Goal: Obtain resource: Obtain resource

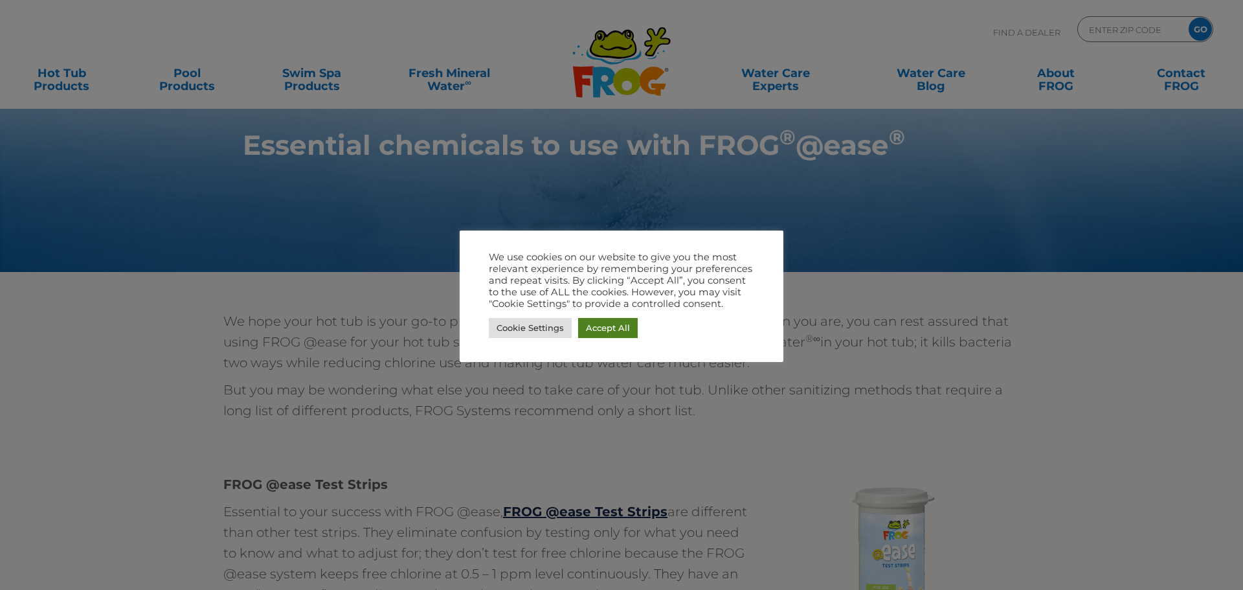
click at [610, 336] on link "Accept All" at bounding box center [608, 328] width 60 height 20
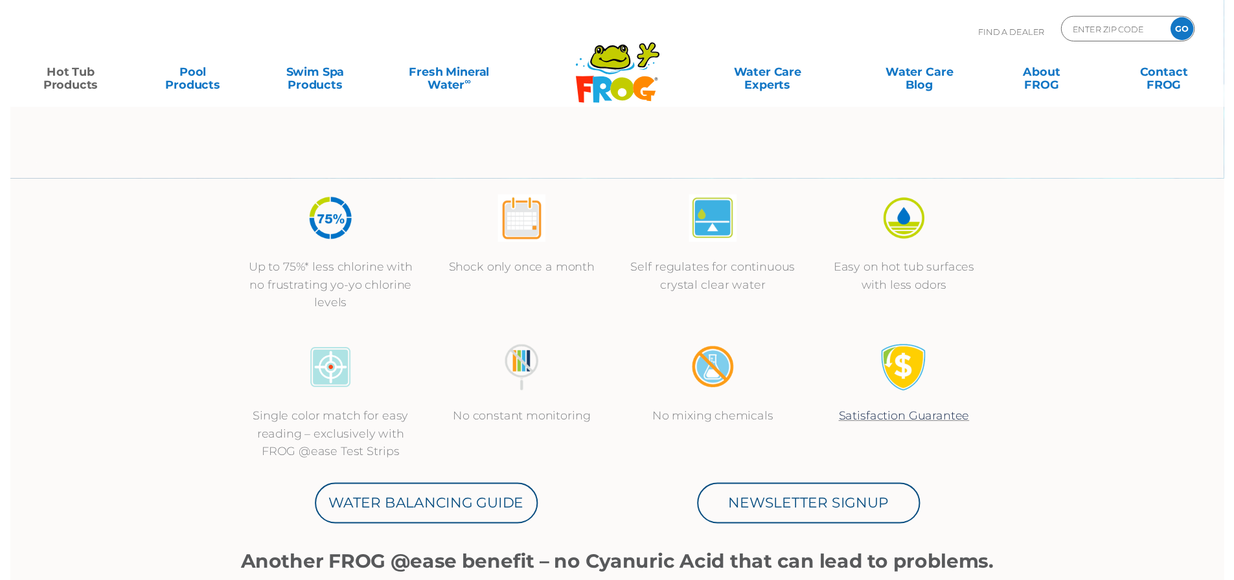
scroll to position [389, 0]
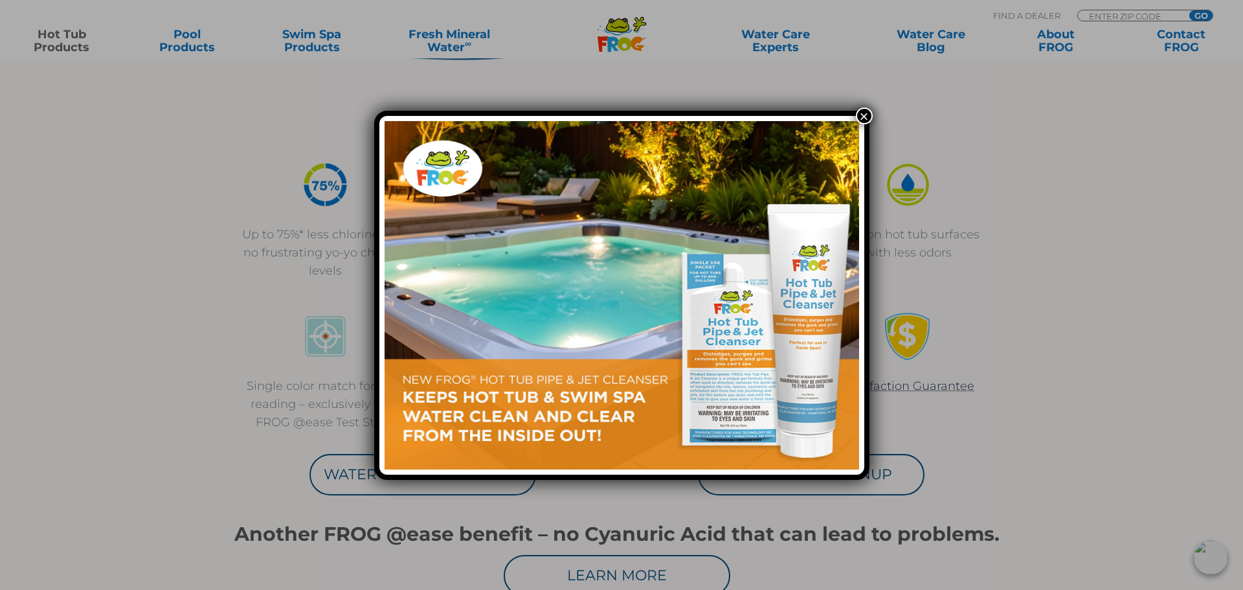
click at [865, 117] on button "×" at bounding box center [864, 116] width 17 height 17
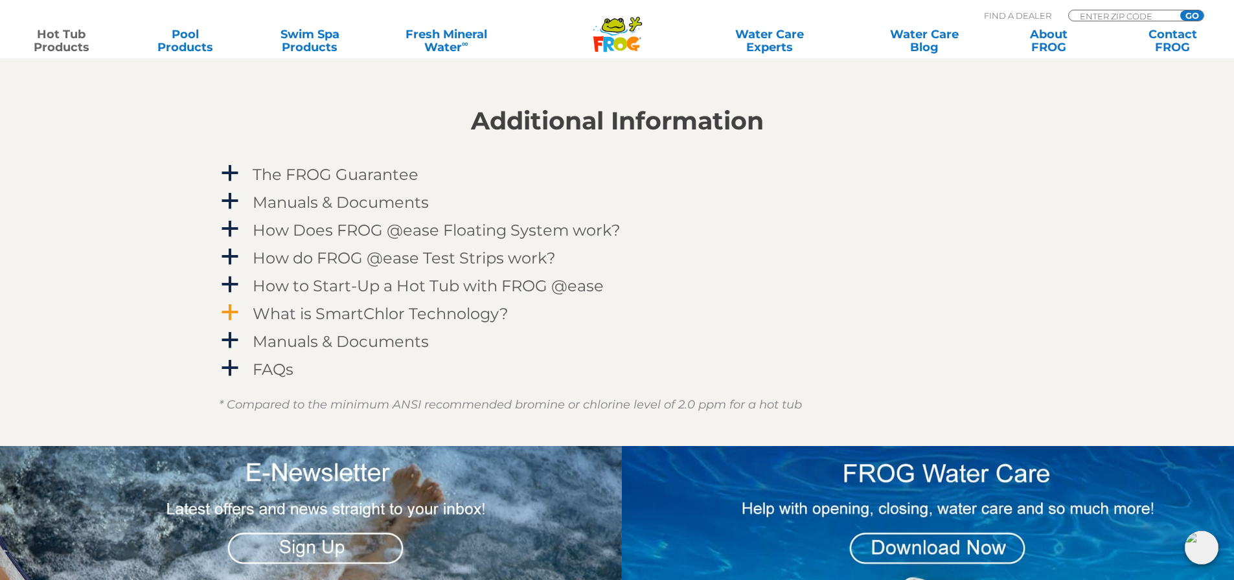
scroll to position [1360, 0]
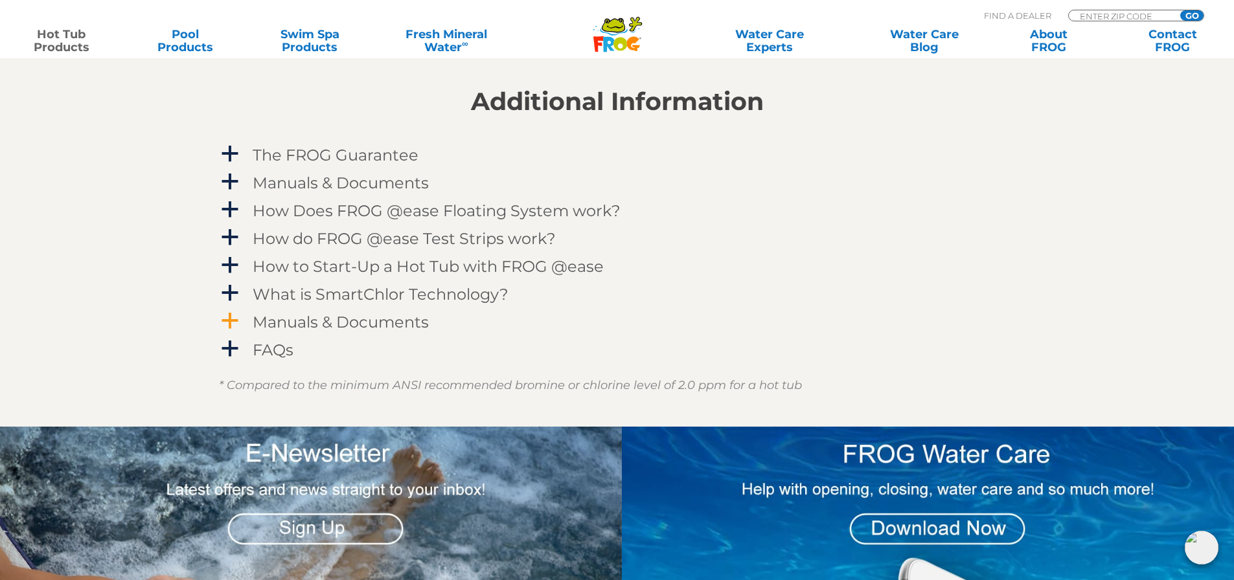
click at [240, 315] on link "a Manuals & Documents" at bounding box center [617, 322] width 797 height 24
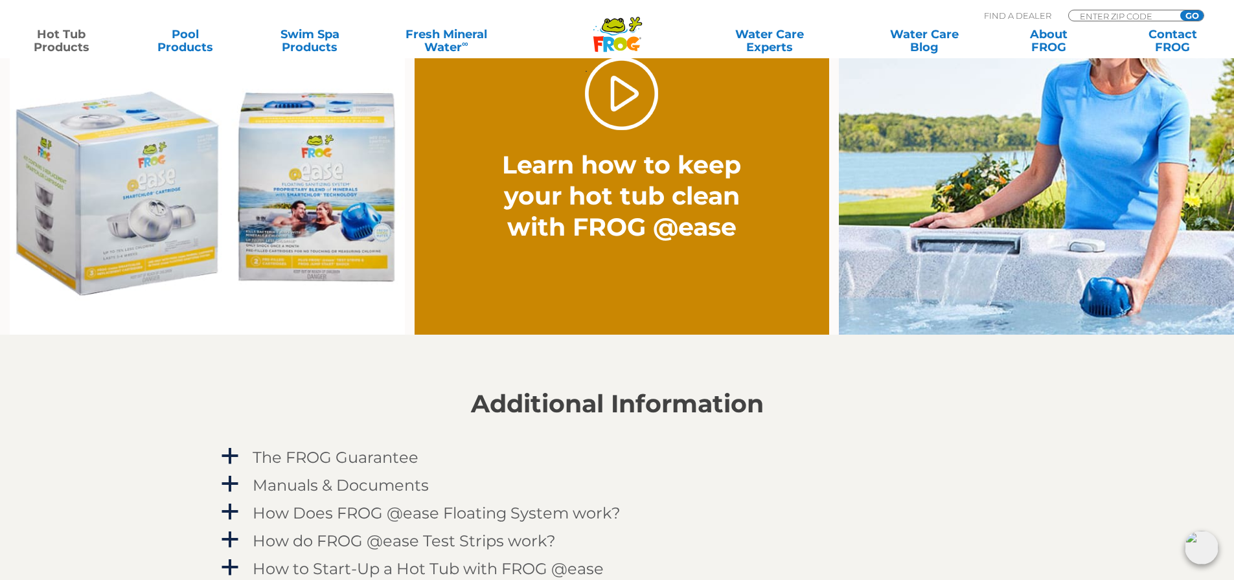
scroll to position [971, 0]
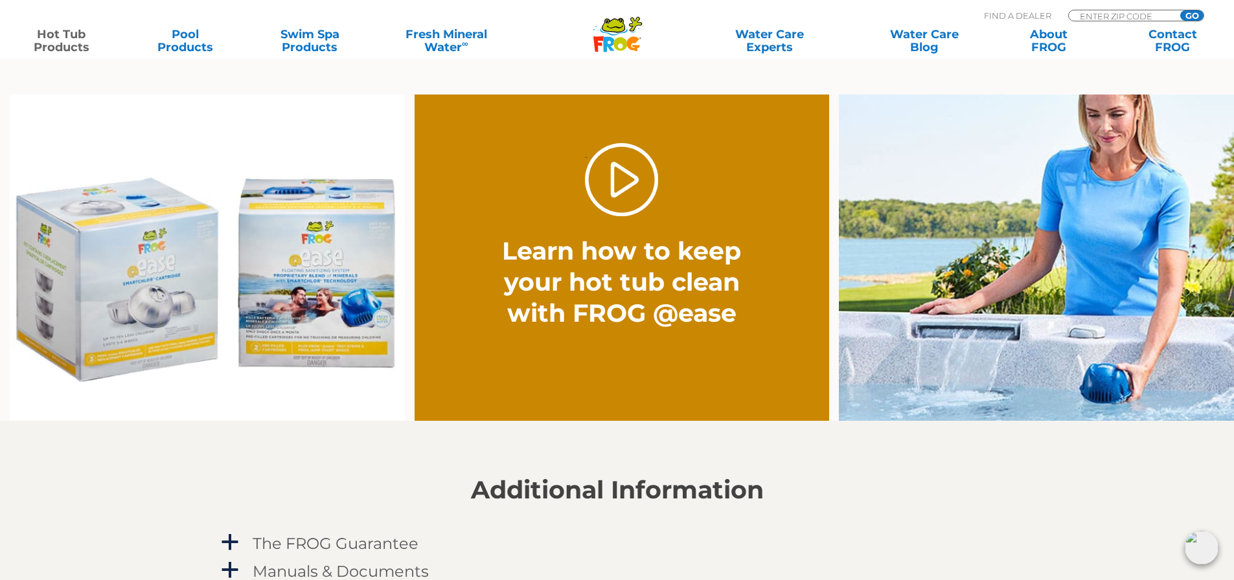
click at [142, 274] on img at bounding box center [207, 258] width 395 height 327
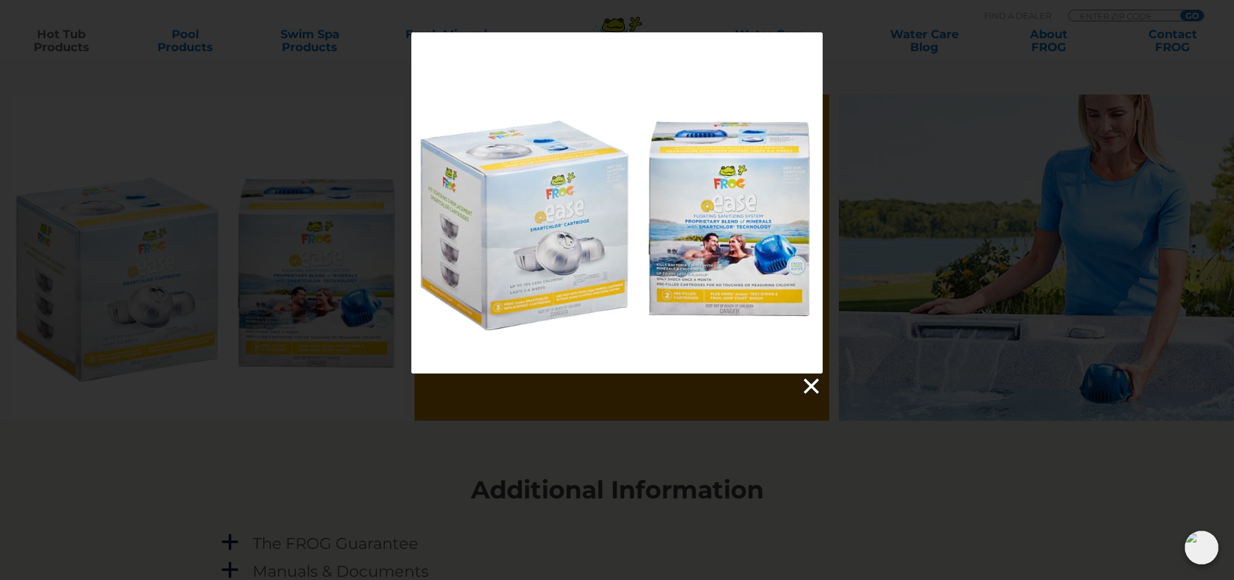
click at [813, 383] on link at bounding box center [809, 386] width 19 height 19
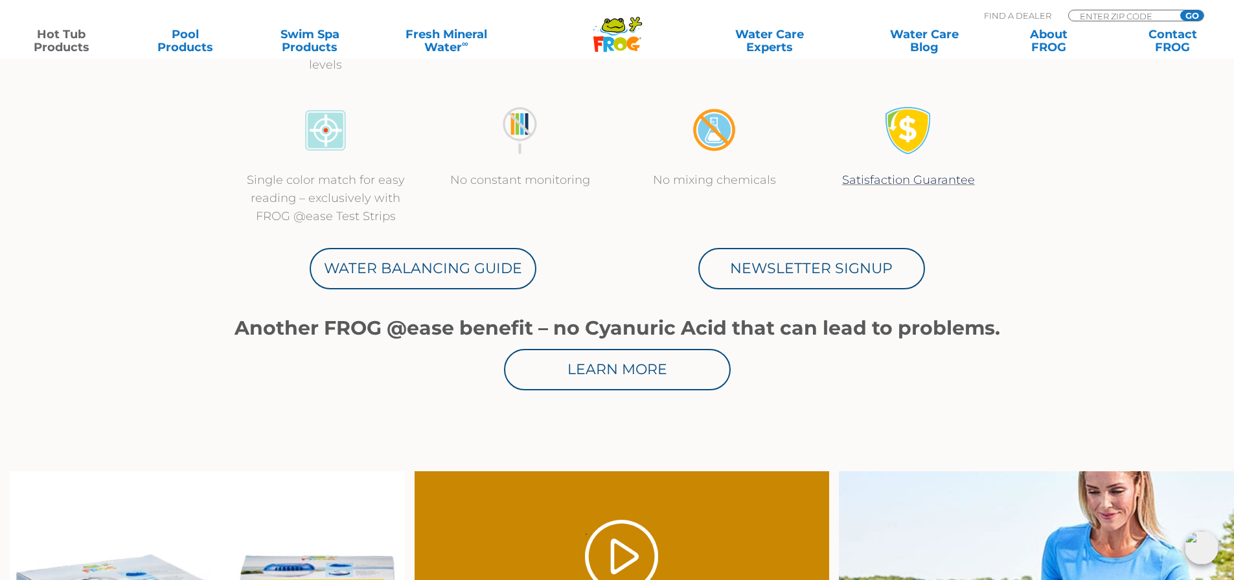
scroll to position [518, 0]
